Goal: Task Accomplishment & Management: Manage account settings

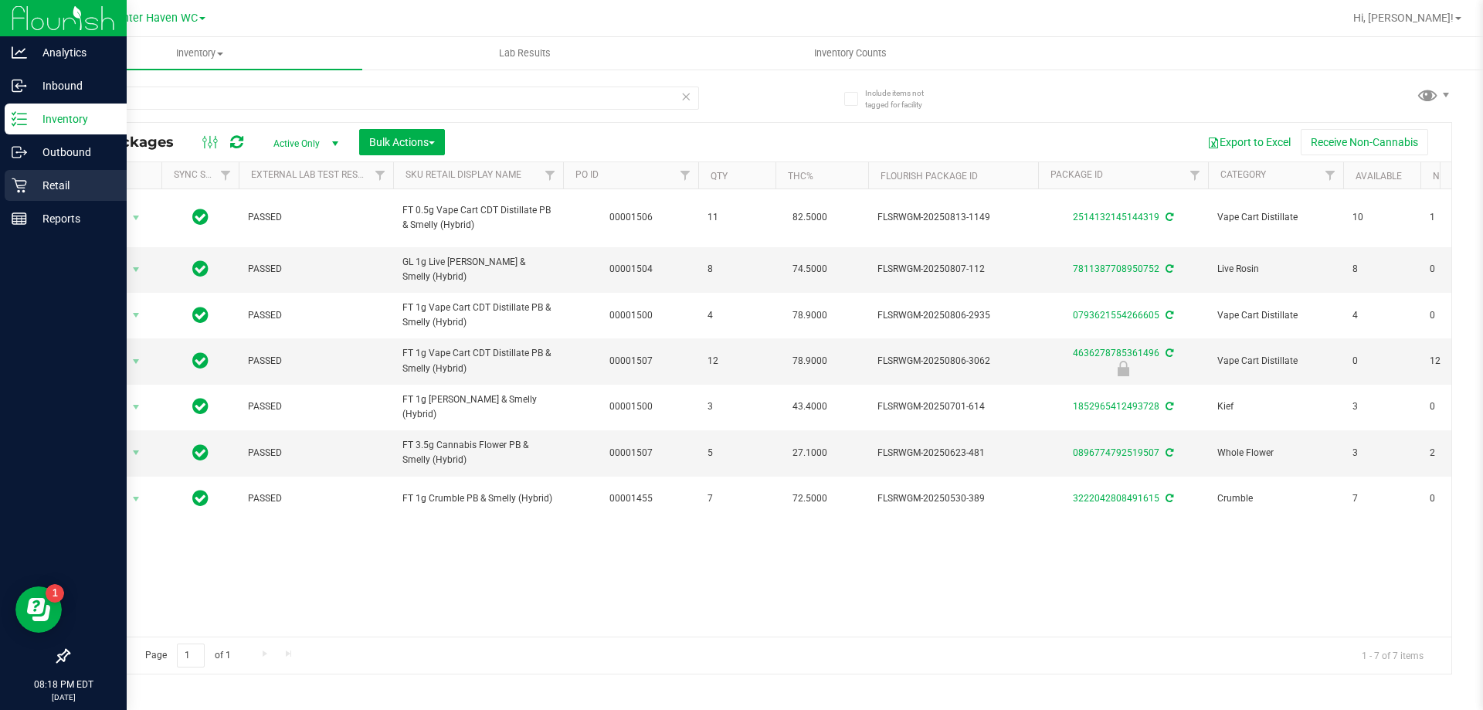
click at [9, 183] on div "Retail" at bounding box center [66, 185] width 122 height 31
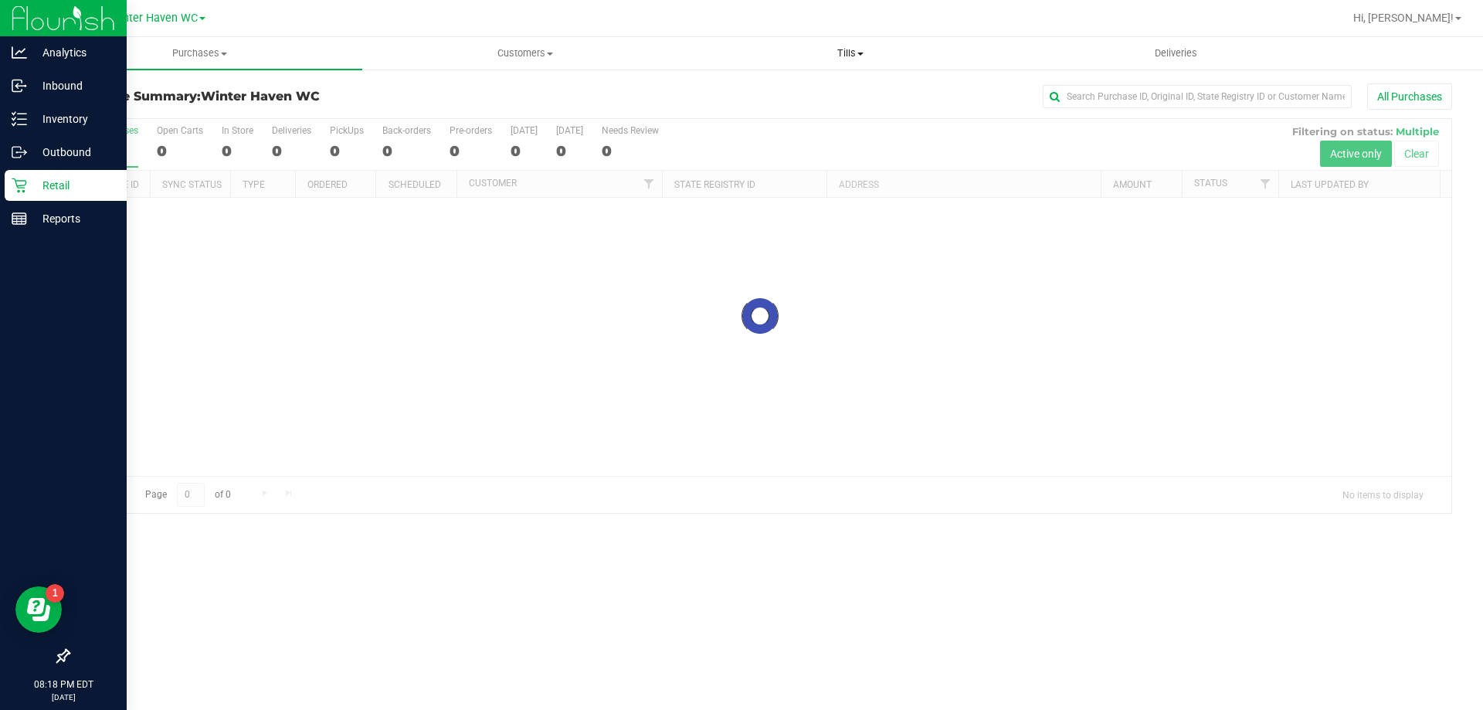
click at [849, 41] on uib-tab-heading "Tills Manage tills Reconcile e-payments" at bounding box center [850, 53] width 324 height 31
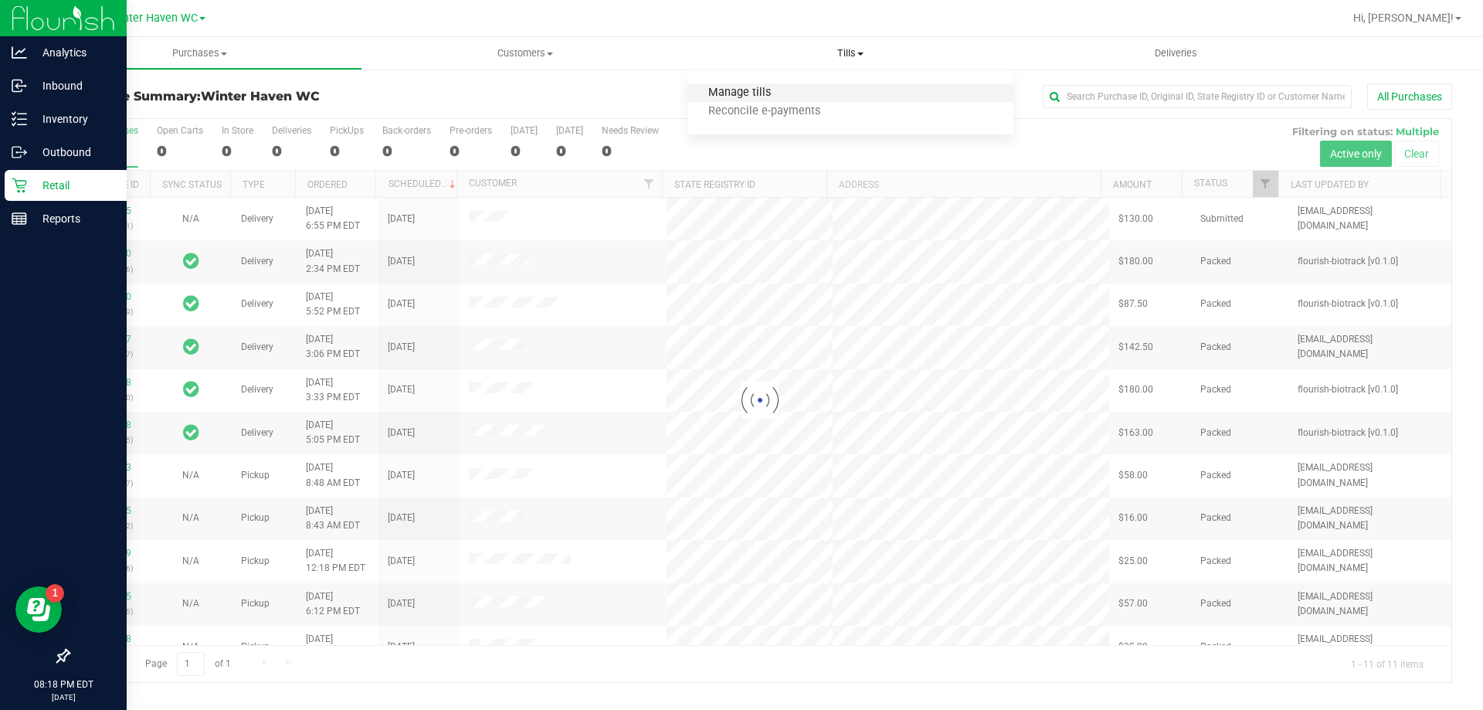
click at [785, 93] on span "Manage tills" at bounding box center [739, 93] width 104 height 13
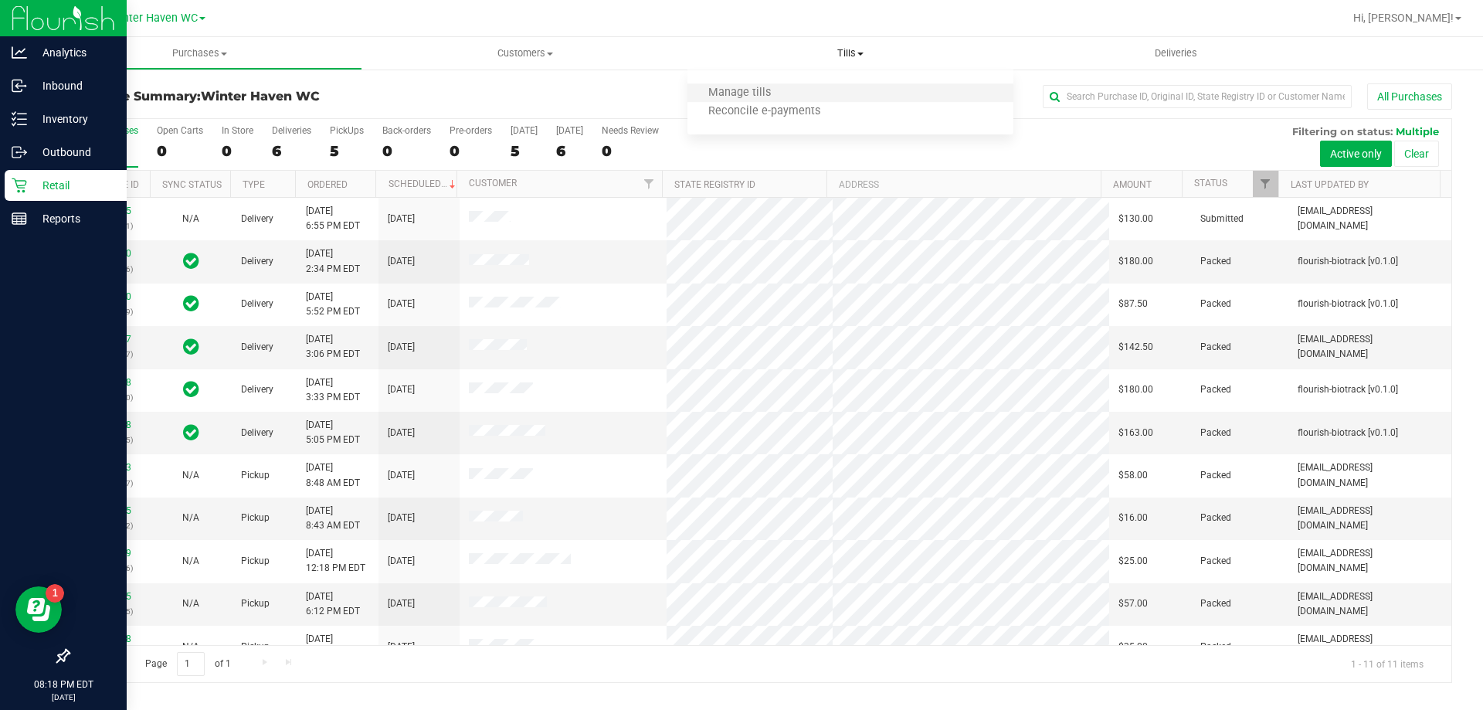
click at [806, 90] on li "Manage tills" at bounding box center [849, 93] width 325 height 19
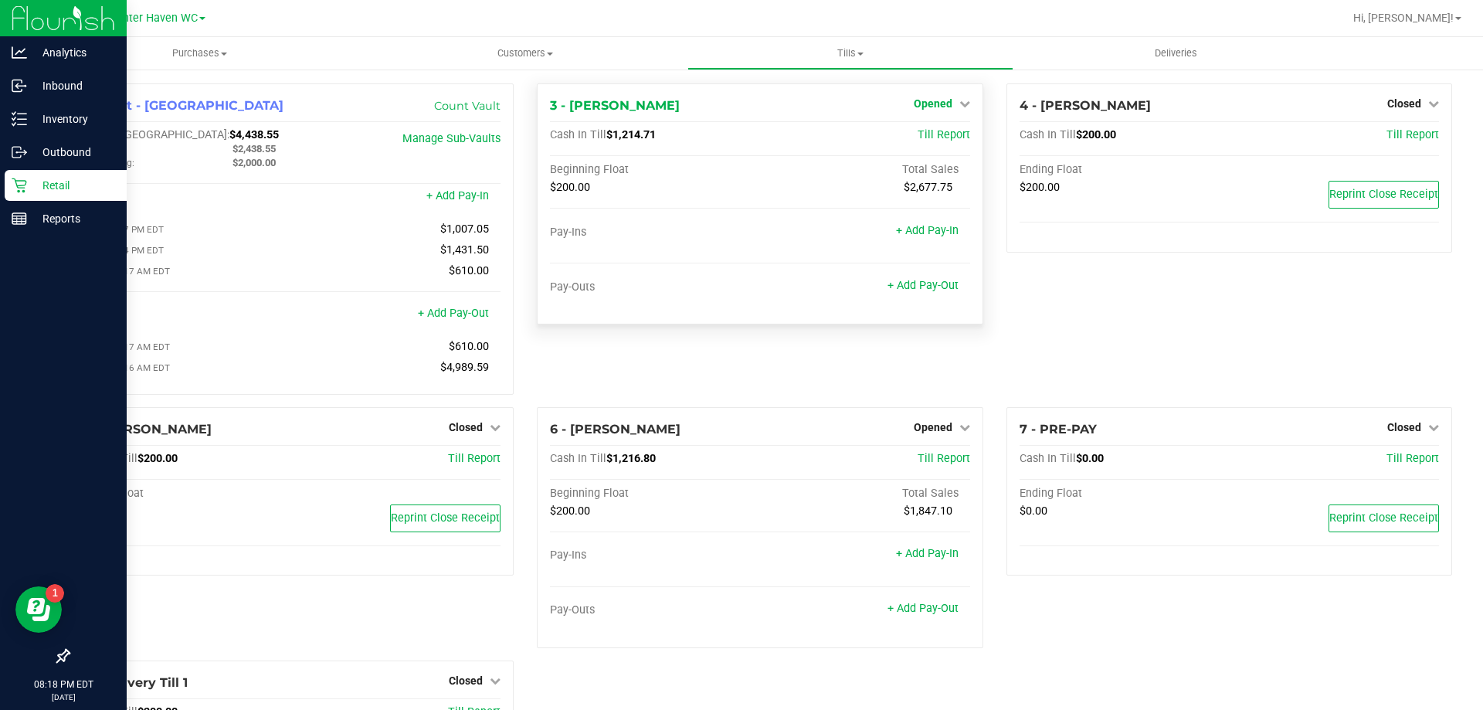
click at [928, 104] on span "Opened" at bounding box center [933, 103] width 39 height 12
click at [919, 135] on link "Close Till" at bounding box center [935, 136] width 42 height 12
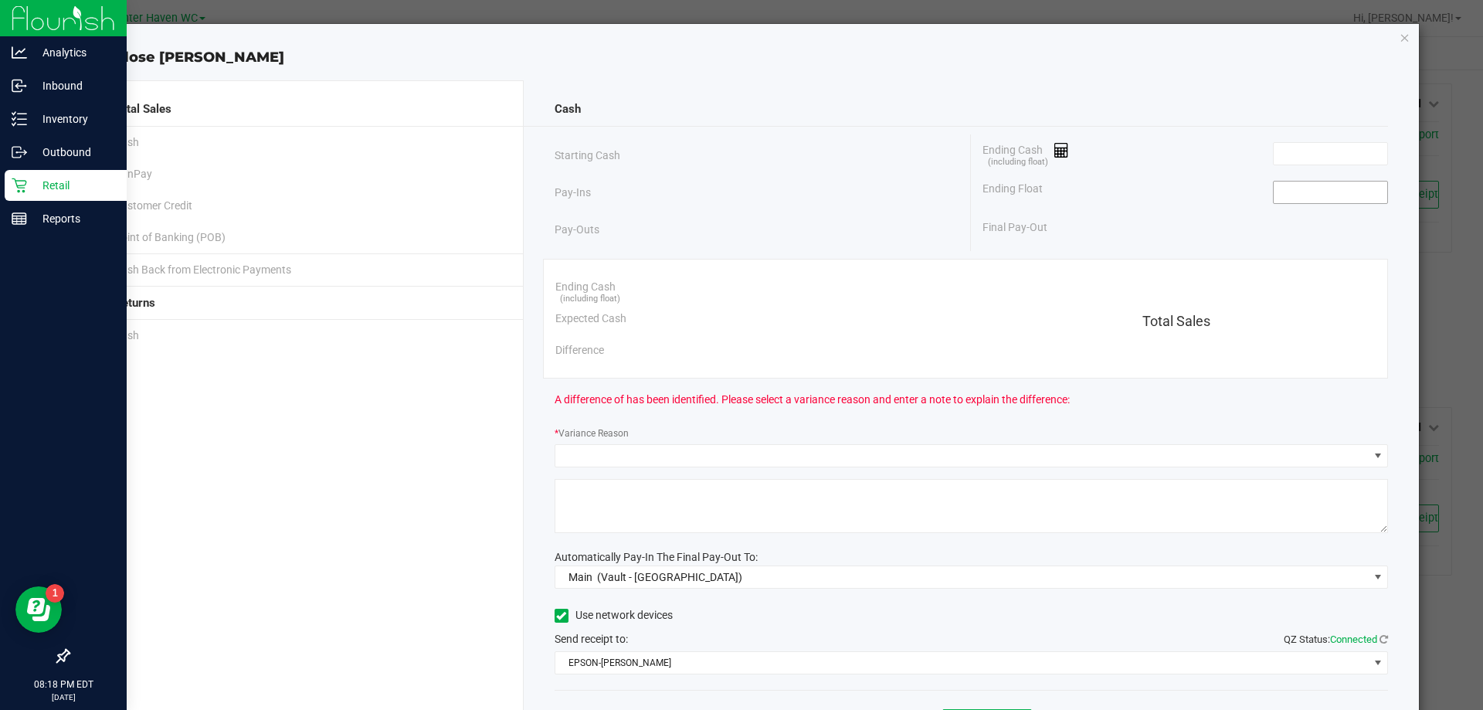
click at [1341, 193] on input at bounding box center [1331, 193] width 114 height 22
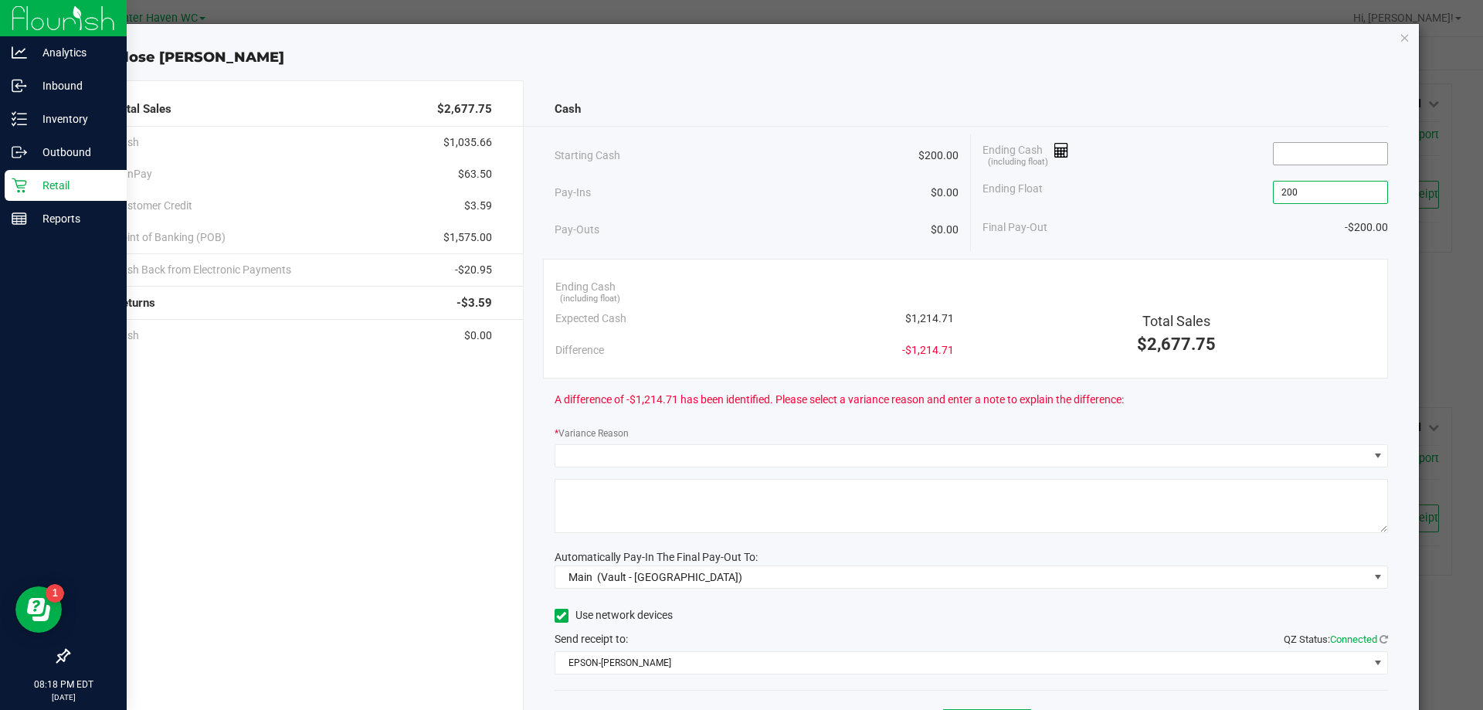
type input "$200.00"
click at [1346, 149] on input at bounding box center [1331, 154] width 114 height 22
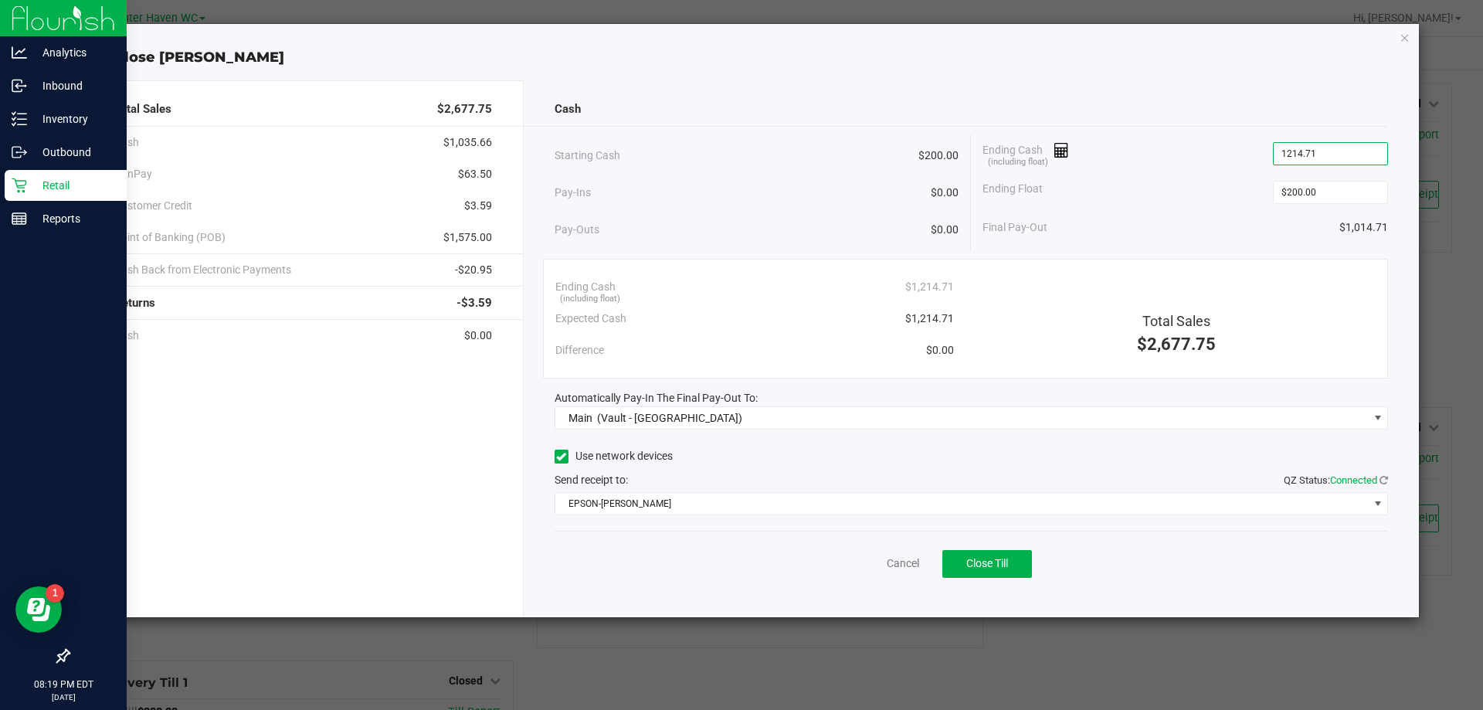
type input "$1,214.71"
click at [1196, 234] on div "Final Pay-Out $1,014.71" at bounding box center [1186, 228] width 406 height 32
click at [973, 562] on span "Close Till" at bounding box center [987, 563] width 42 height 12
click at [863, 558] on link "Dismiss" at bounding box center [868, 563] width 37 height 16
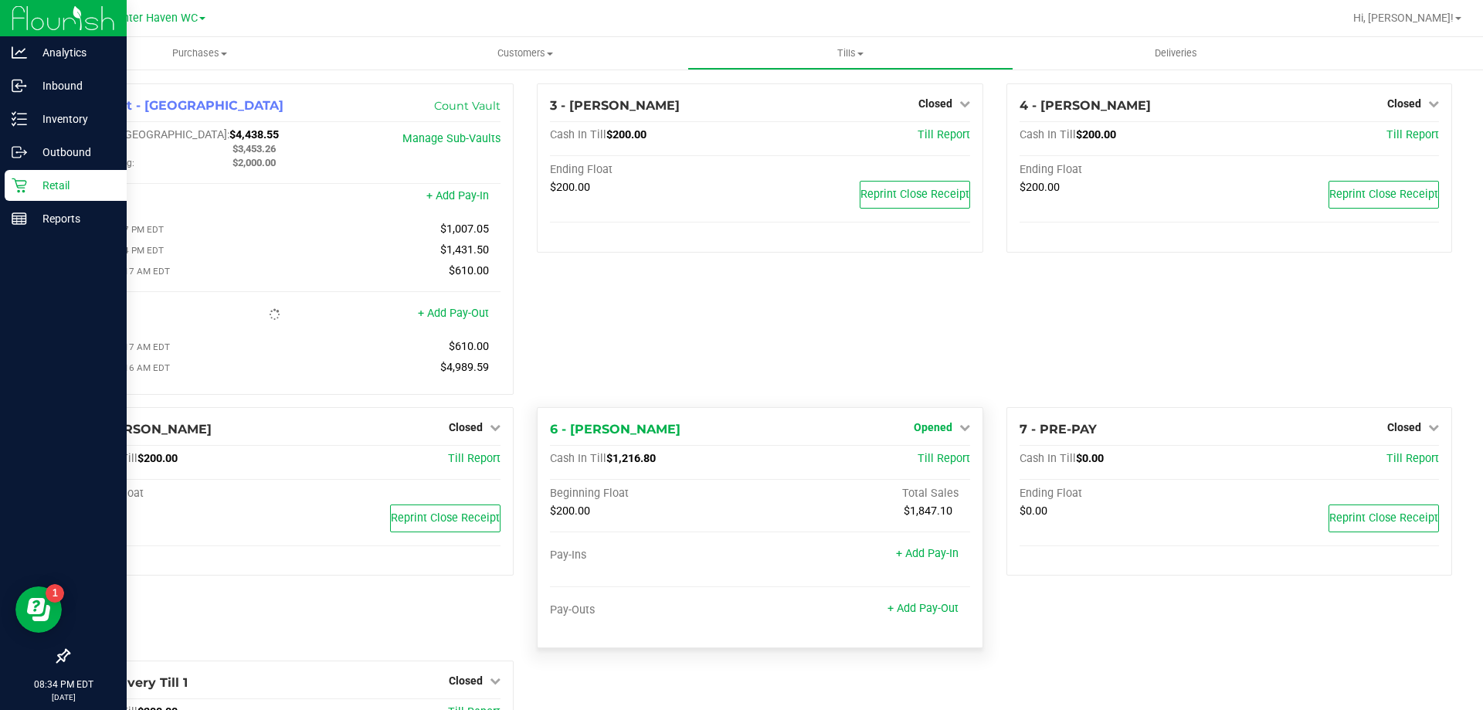
click at [924, 430] on span "Opened" at bounding box center [933, 427] width 39 height 12
click at [919, 469] on div "Close Till" at bounding box center [935, 459] width 114 height 19
click at [921, 460] on link "Close Till" at bounding box center [935, 459] width 42 height 12
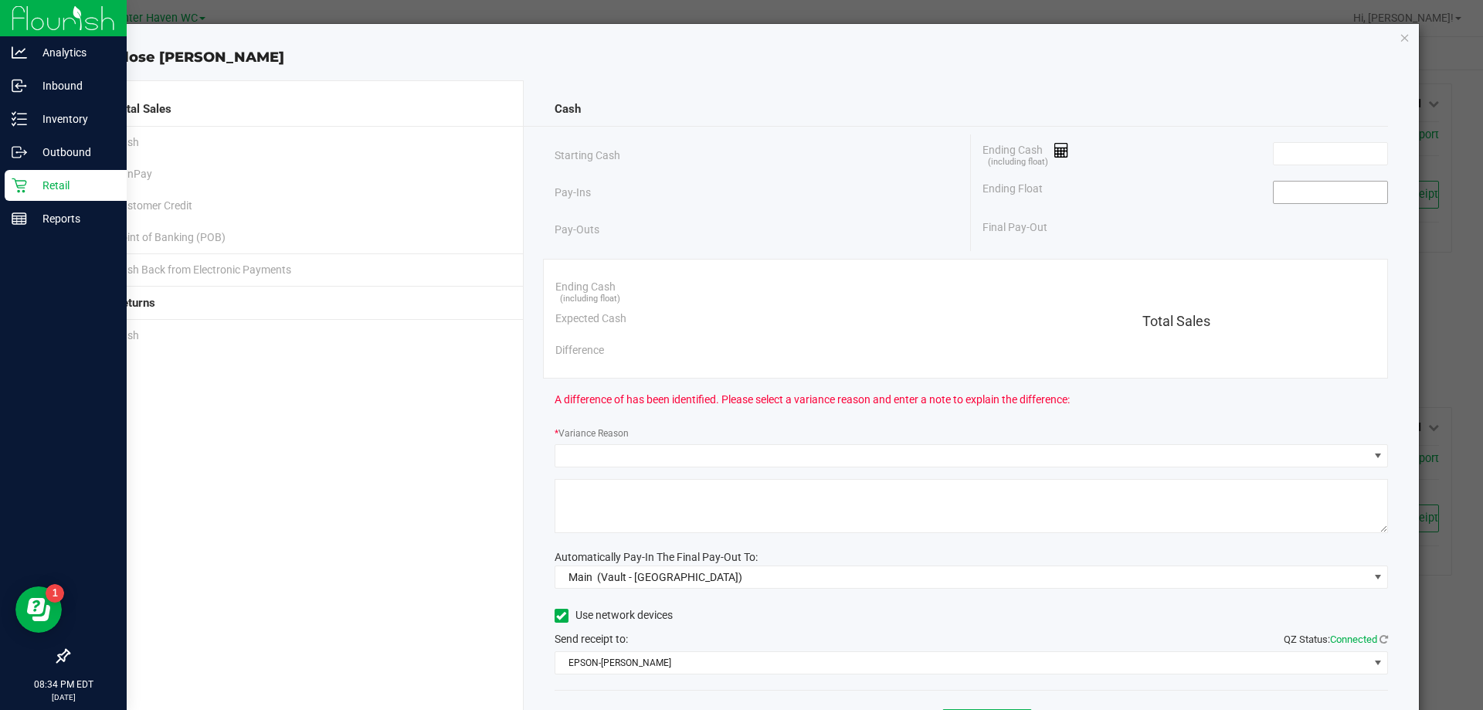
click at [1282, 202] on input at bounding box center [1331, 193] width 114 height 22
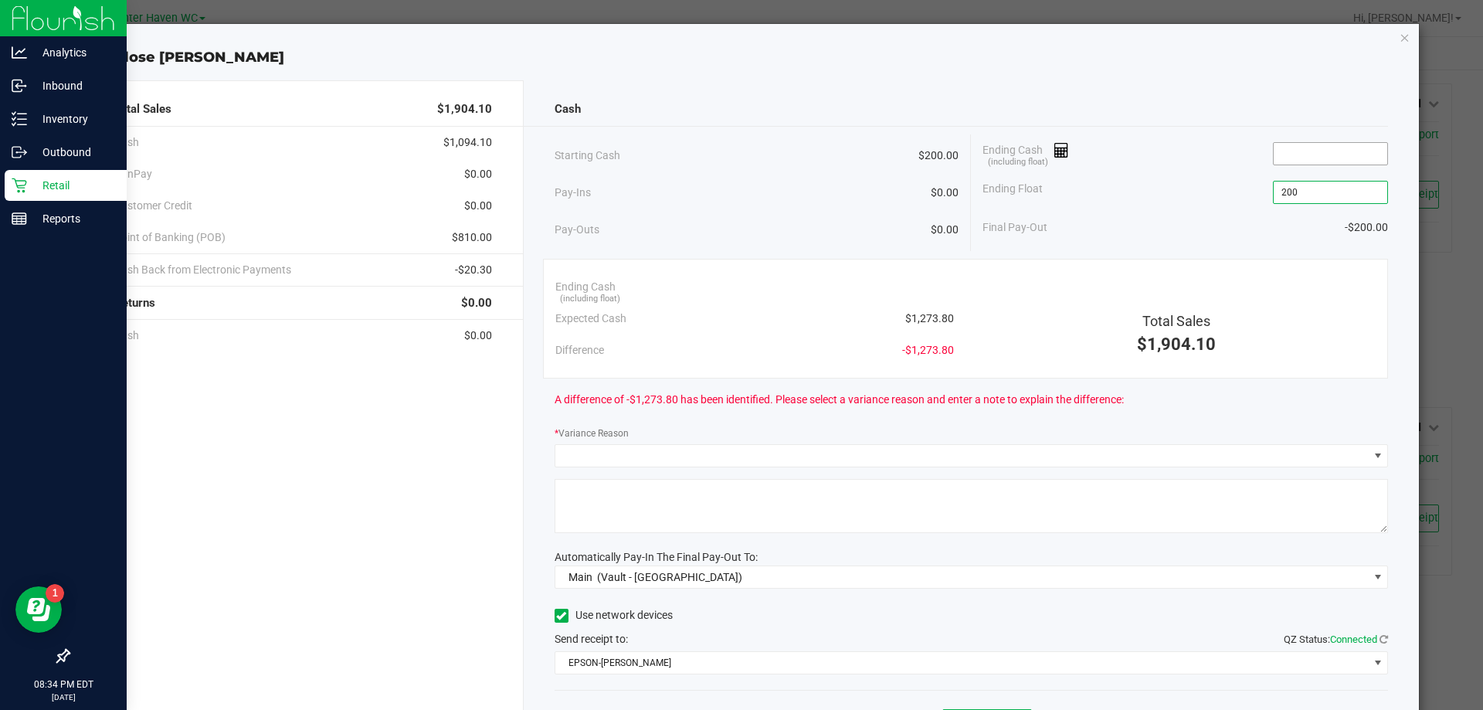
type input "$200.00"
click at [1305, 144] on input at bounding box center [1331, 154] width 114 height 22
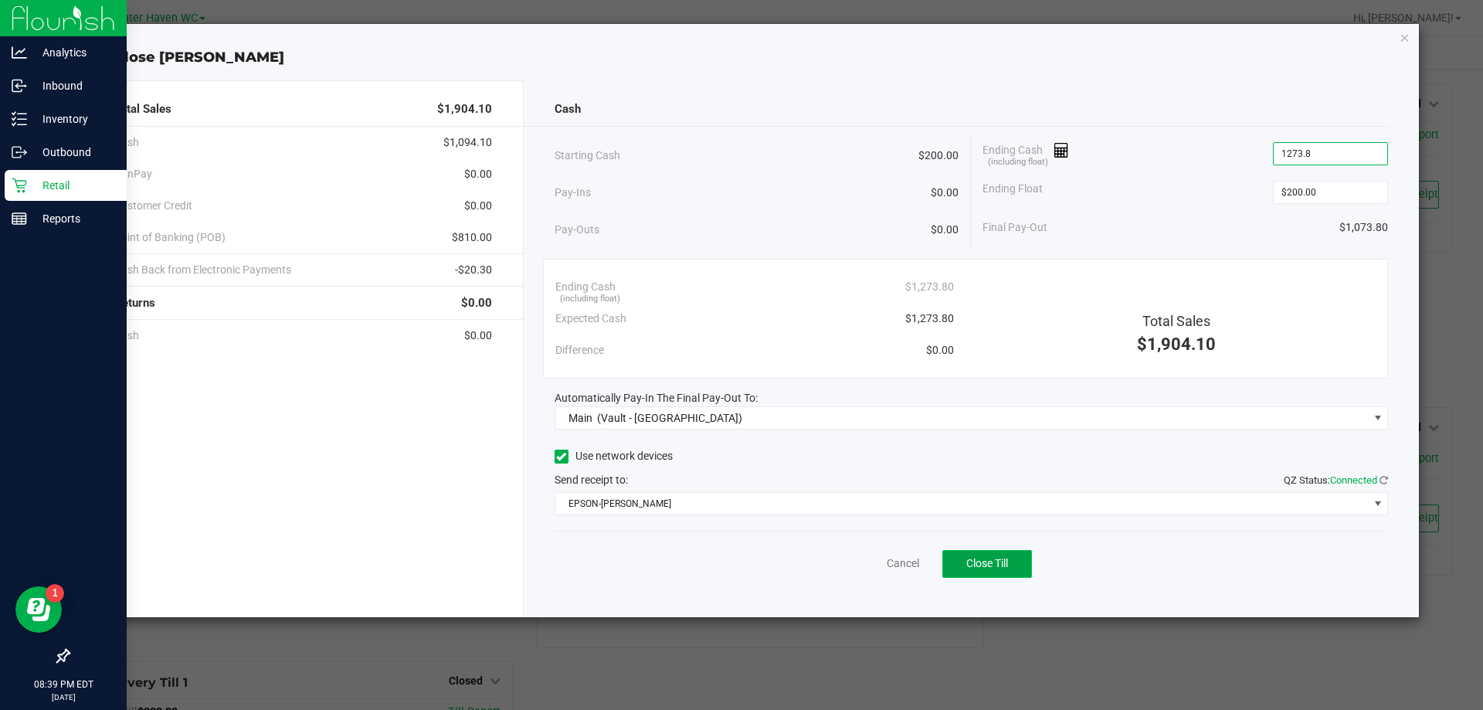
type input "$1,273.80"
click at [1003, 554] on button "Close Till" at bounding box center [987, 564] width 90 height 28
click at [890, 562] on div "Dismiss Reprint Closing Receipt" at bounding box center [972, 560] width 834 height 59
click at [881, 561] on link "Dismiss" at bounding box center [868, 563] width 37 height 16
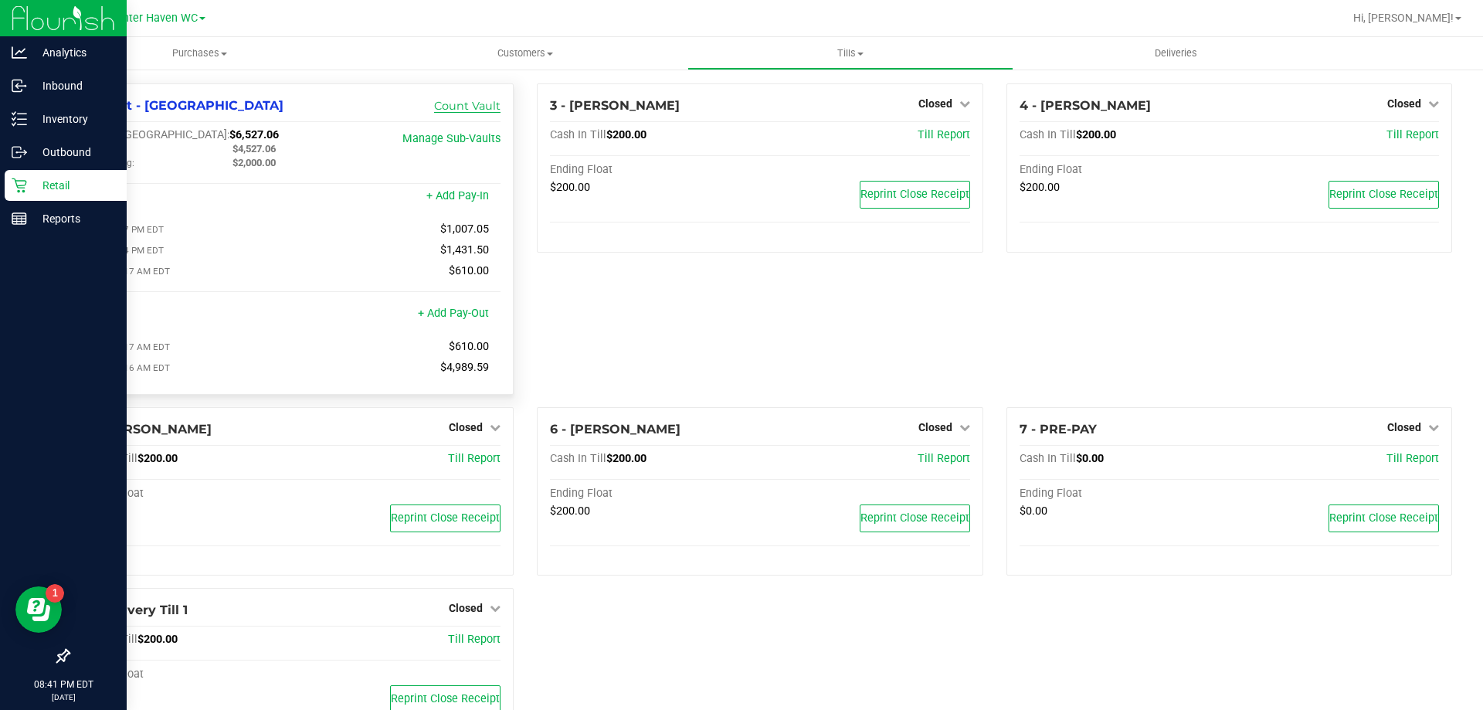
click at [477, 100] on link "Count Vault" at bounding box center [467, 106] width 66 height 14
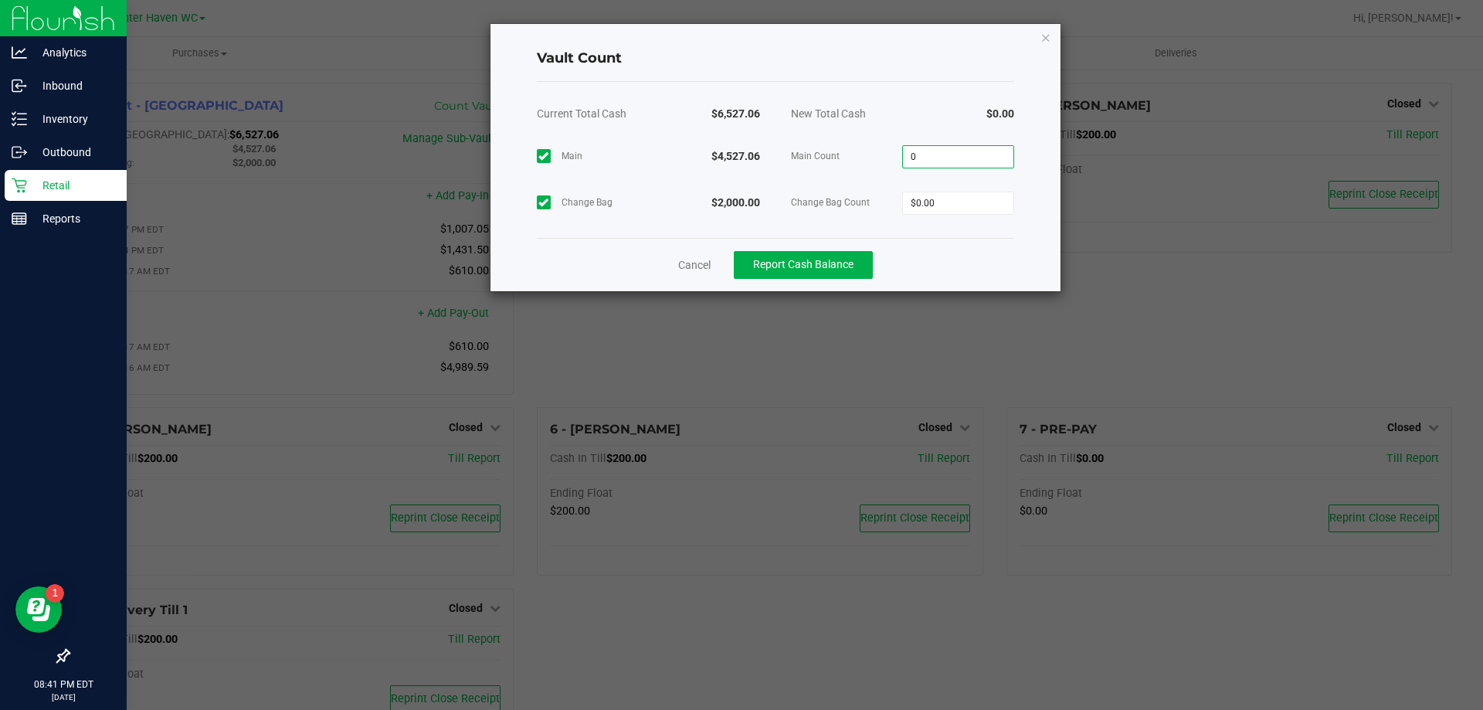
click at [951, 154] on input "0" at bounding box center [958, 157] width 110 height 22
type input "$4,527.06"
click at [983, 202] on input "0" at bounding box center [958, 203] width 110 height 22
type input "$2,000.00"
click at [965, 249] on div "Cancel Report Cash Balance" at bounding box center [775, 264] width 477 height 53
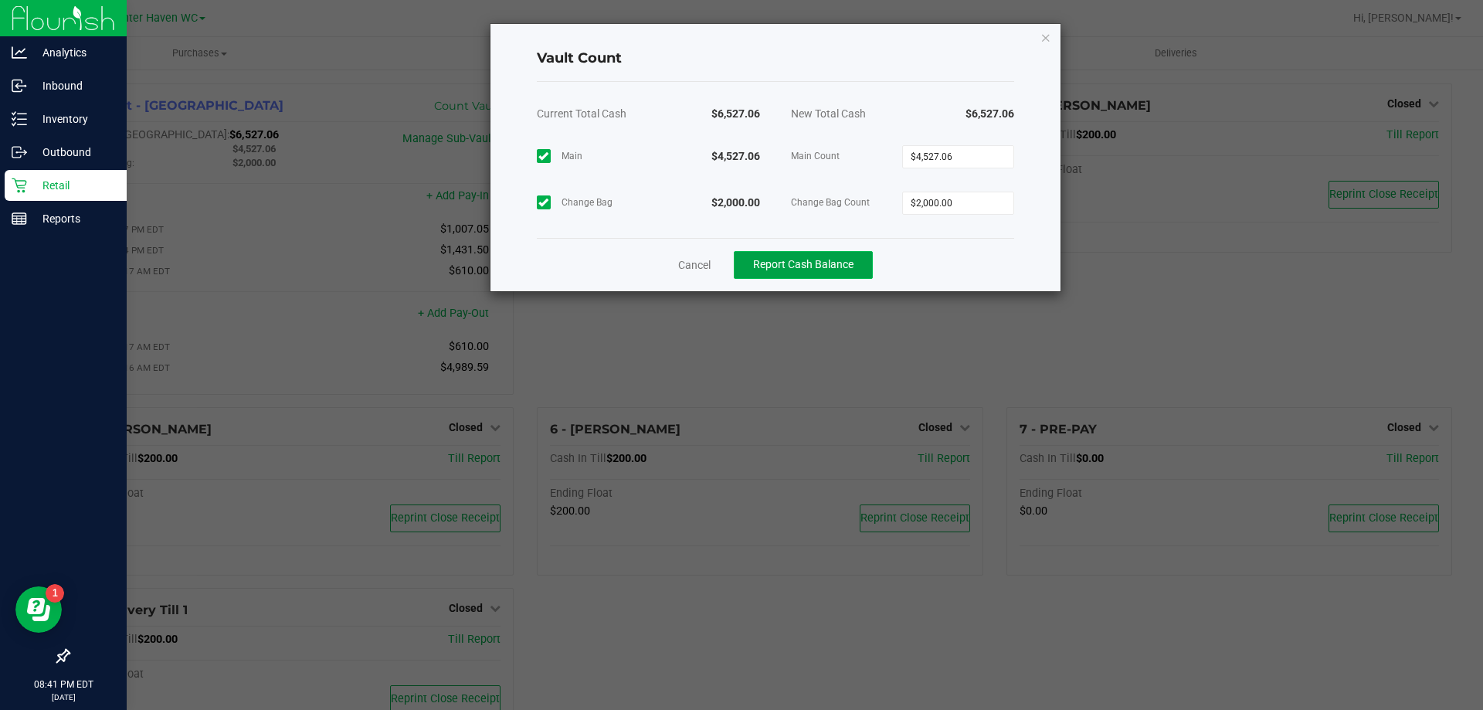
click at [791, 265] on span "Report Cash Balance" at bounding box center [803, 264] width 100 height 12
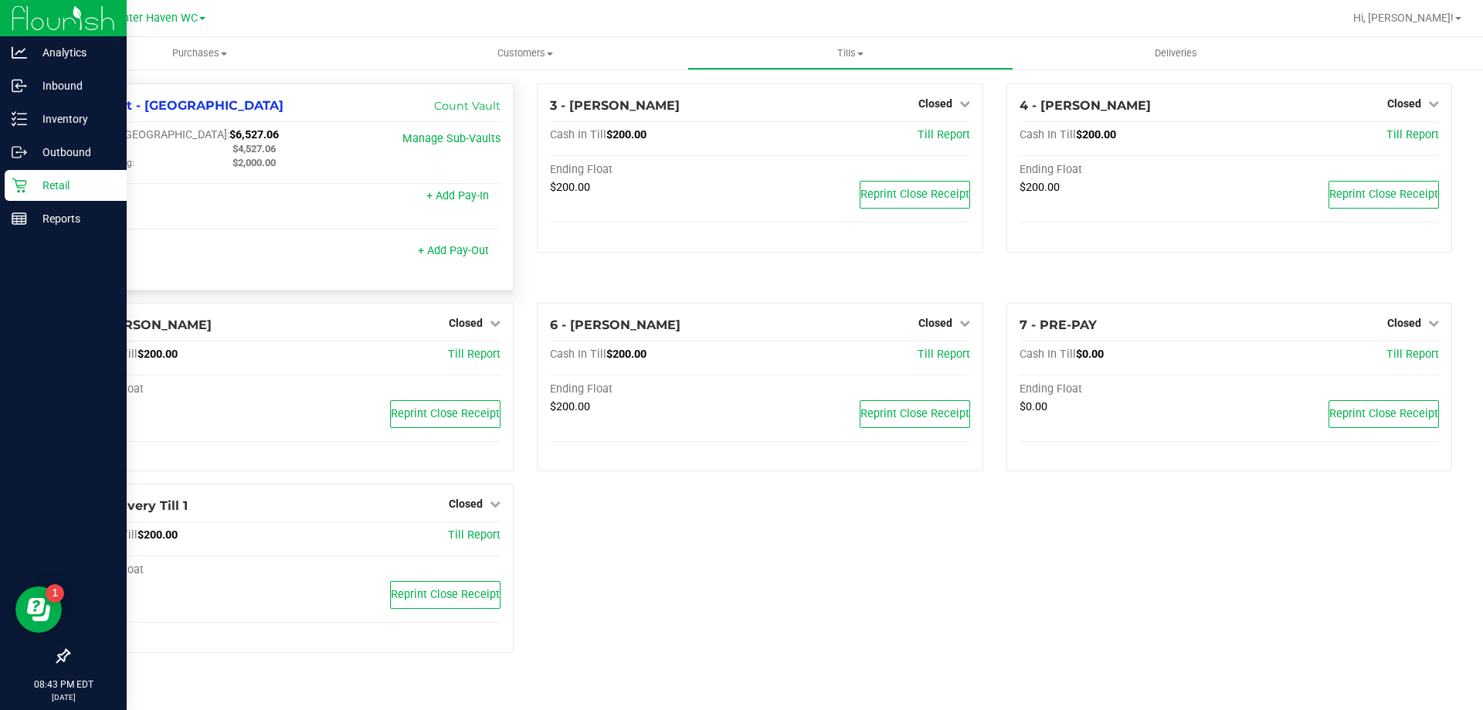
drag, startPoint x: 244, startPoint y: 146, endPoint x: 231, endPoint y: 145, distance: 13.2
click at [231, 145] on div "$4,527.06" at bounding box center [296, 149] width 151 height 14
copy span "$4,527.06"
click at [857, 58] on span "Tills" at bounding box center [850, 53] width 324 height 14
click at [843, 105] on li "Reconcile e-payments" at bounding box center [849, 112] width 325 height 19
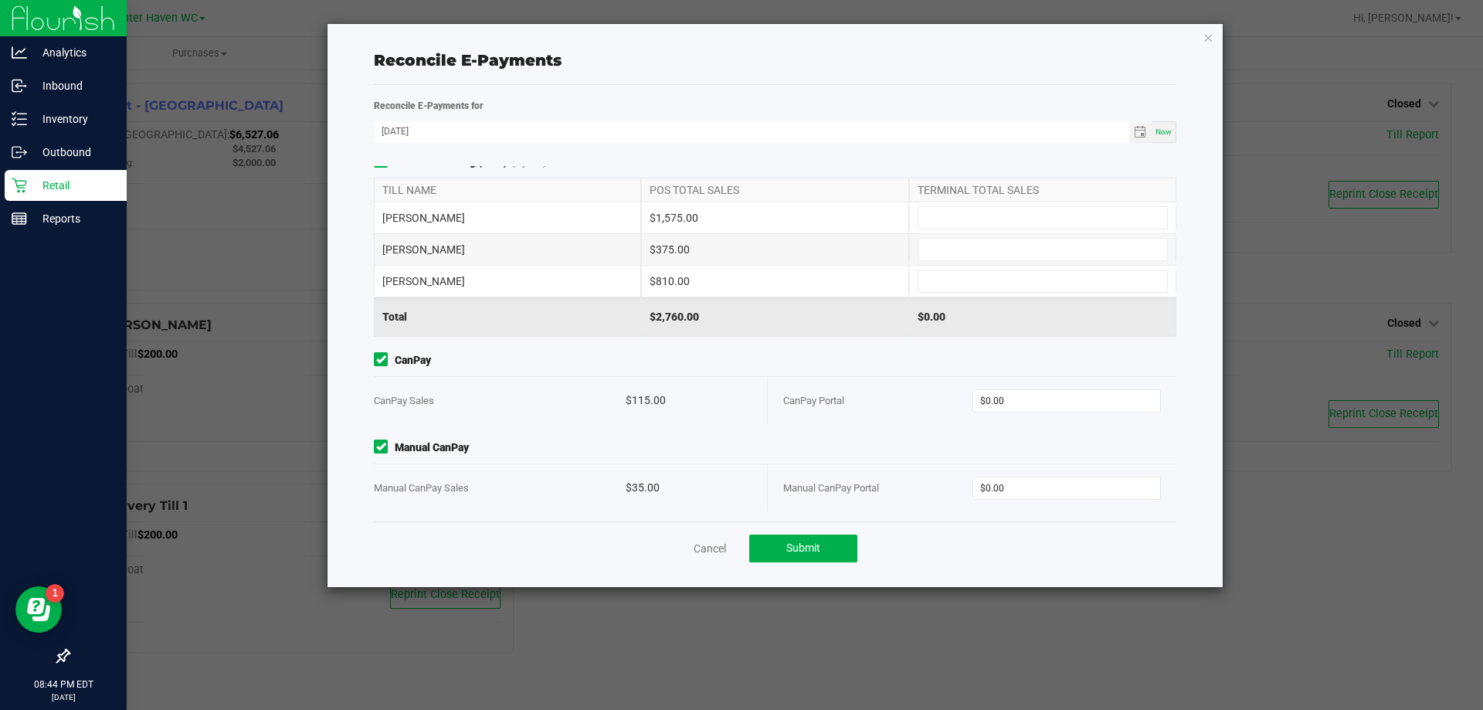
scroll to position [16, 0]
click at [1057, 389] on input "0" at bounding box center [1067, 397] width 188 height 22
type input "$115.00"
click at [1063, 474] on input "0" at bounding box center [1067, 485] width 188 height 22
type input "$35.00"
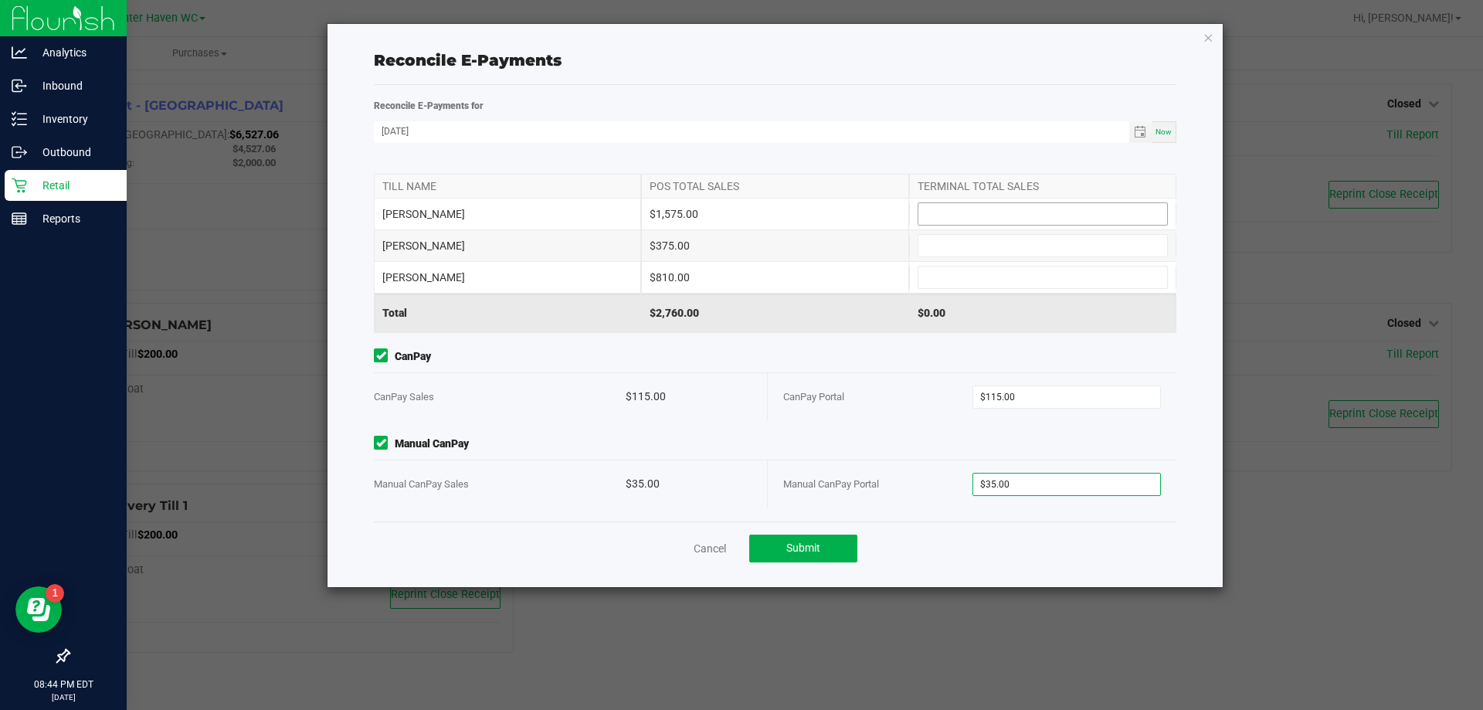
click at [939, 216] on input at bounding box center [1042, 214] width 249 height 22
type input "$1,575.00"
click at [958, 246] on input at bounding box center [1042, 246] width 249 height 22
type input "$375.00"
click at [958, 284] on input at bounding box center [1042, 278] width 249 height 22
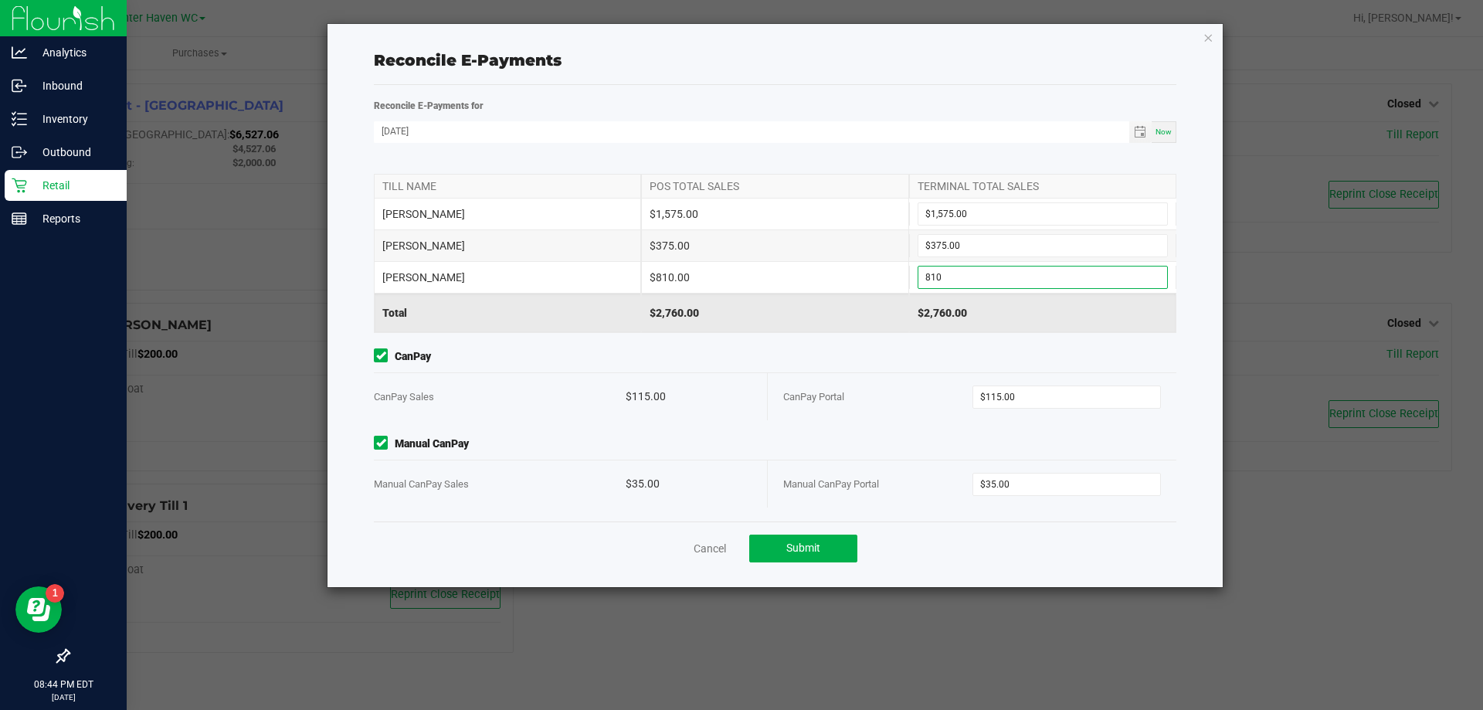
type input "$810.00"
click at [867, 362] on span "CanPay" at bounding box center [775, 356] width 803 height 16
click at [800, 557] on button "Submit" at bounding box center [803, 549] width 108 height 28
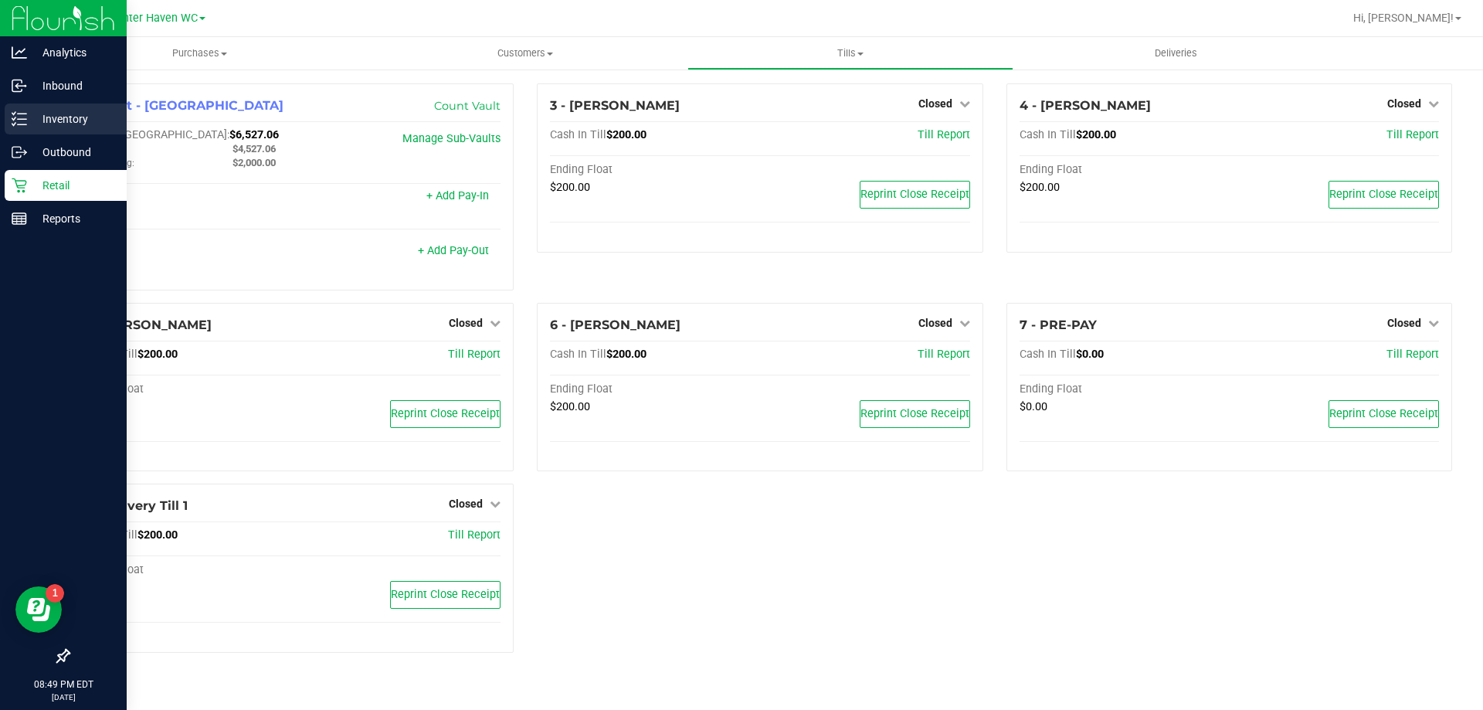
click at [29, 116] on p "Inventory" at bounding box center [73, 119] width 93 height 19
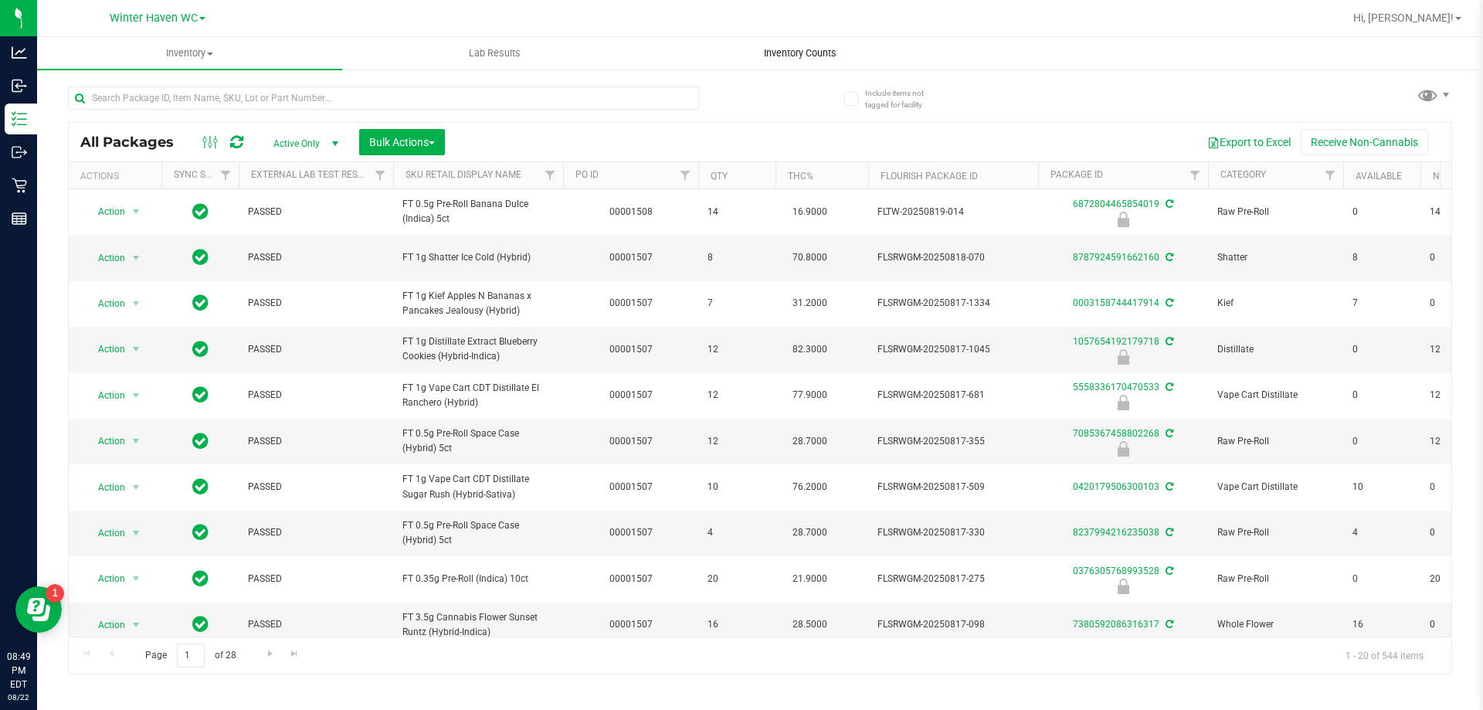
click at [815, 53] on span "Inventory Counts" at bounding box center [800, 53] width 114 height 14
